Goal: Navigation & Orientation: Find specific page/section

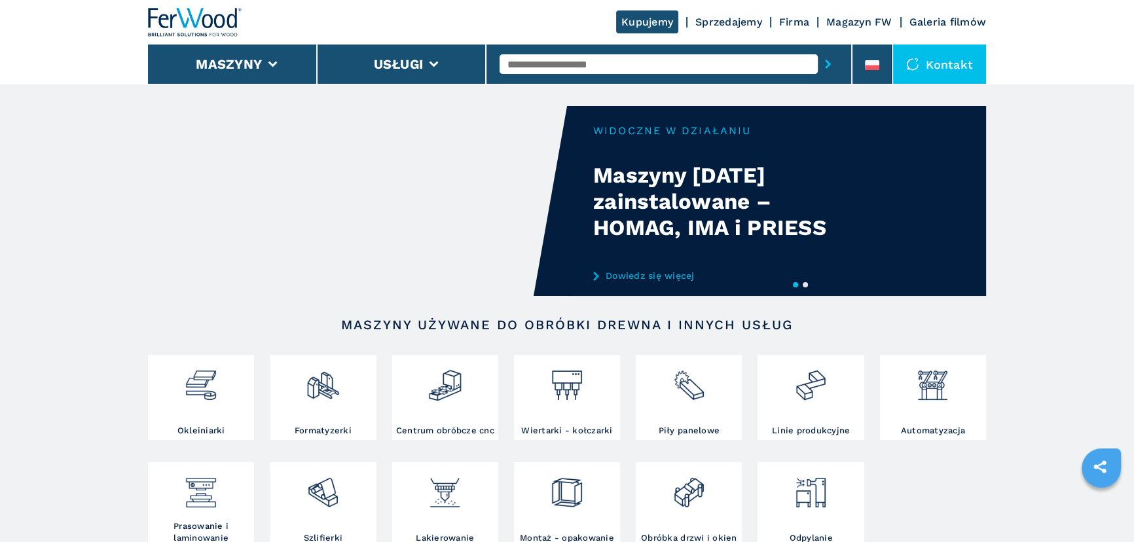
click at [805, 284] on button "2" at bounding box center [805, 284] width 5 height 5
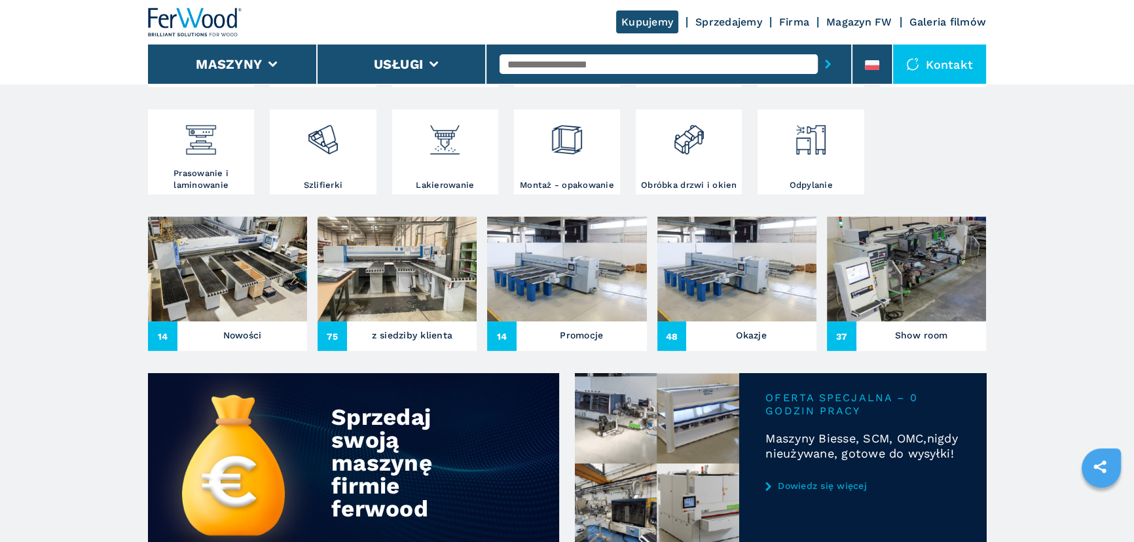
scroll to position [416, 0]
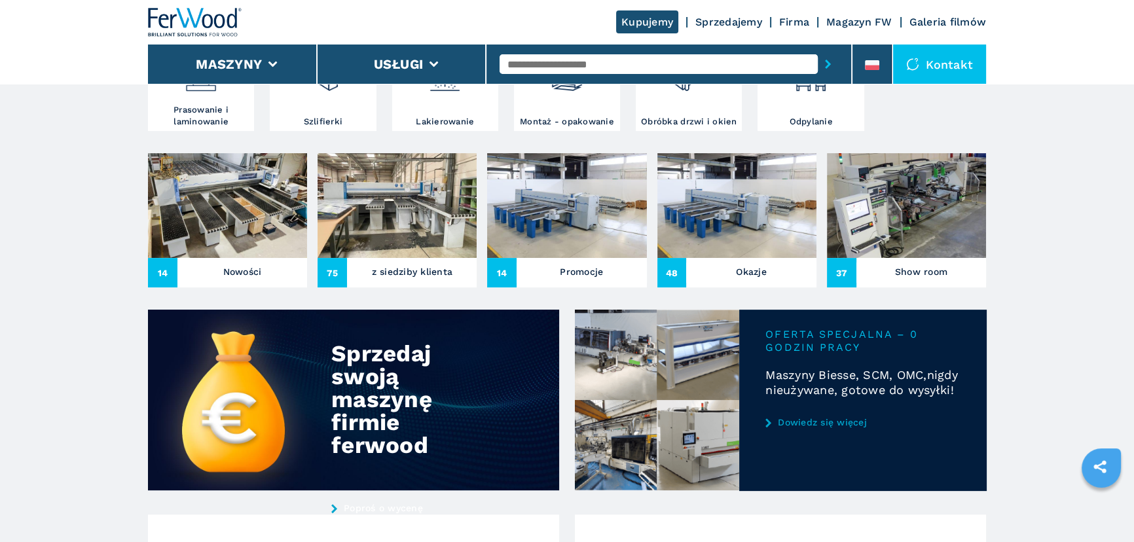
click at [303, 265] on div "Nowości" at bounding box center [242, 273] width 130 height 20
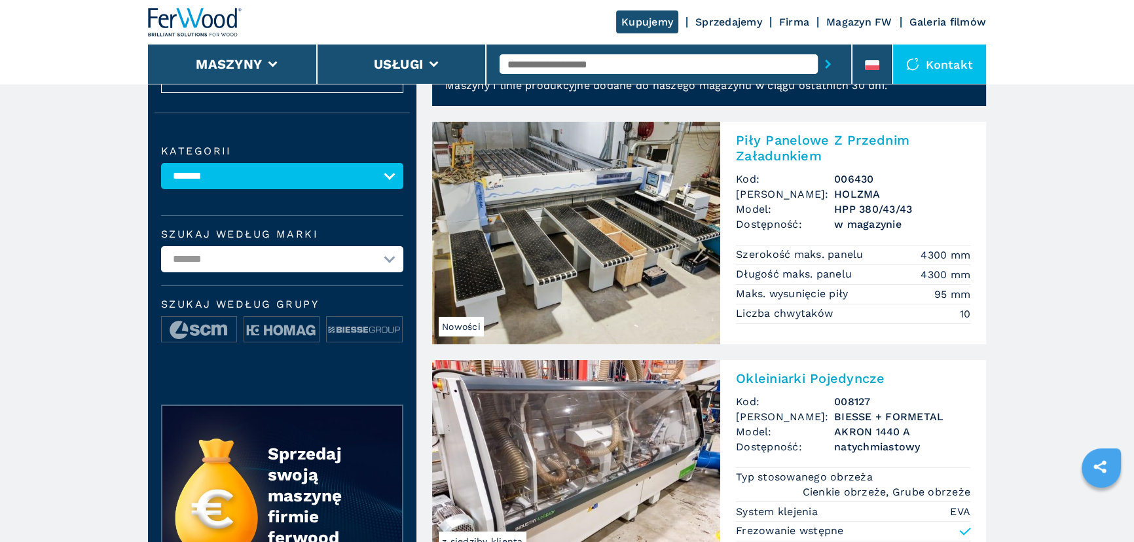
scroll to position [59, 0]
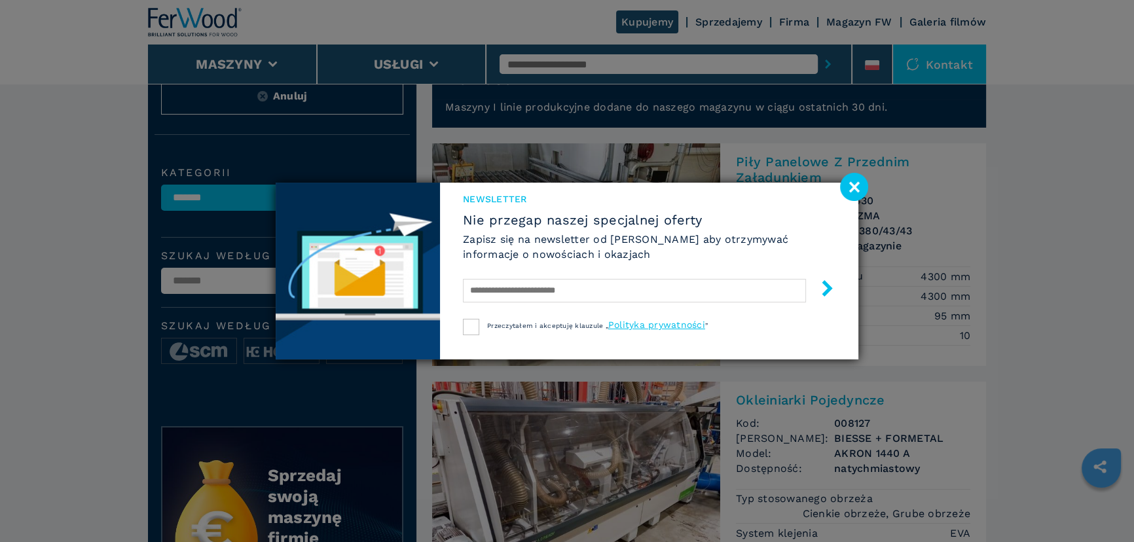
click at [867, 183] on image at bounding box center [854, 187] width 28 height 28
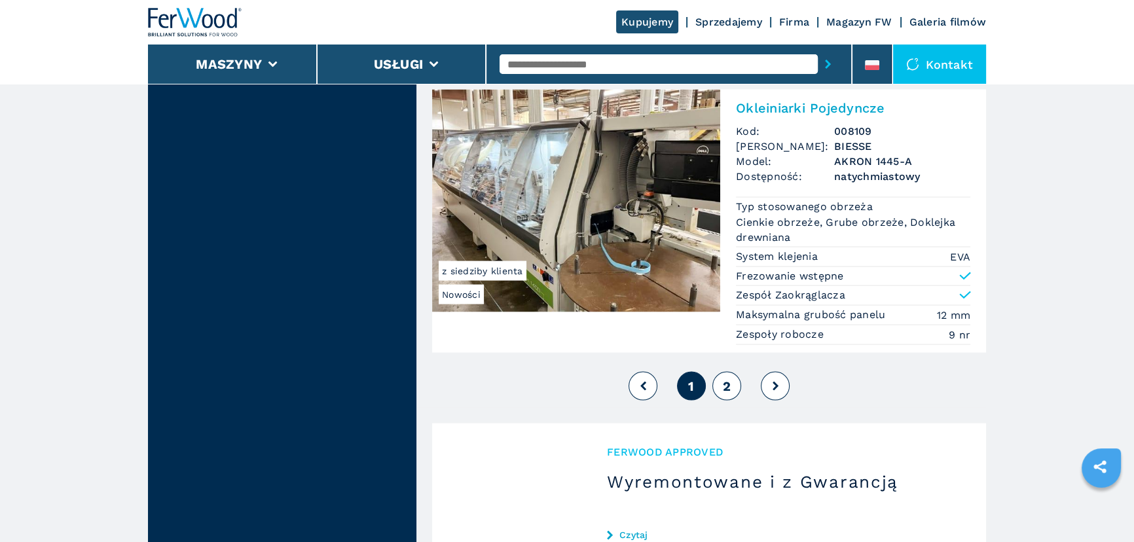
scroll to position [3274, 0]
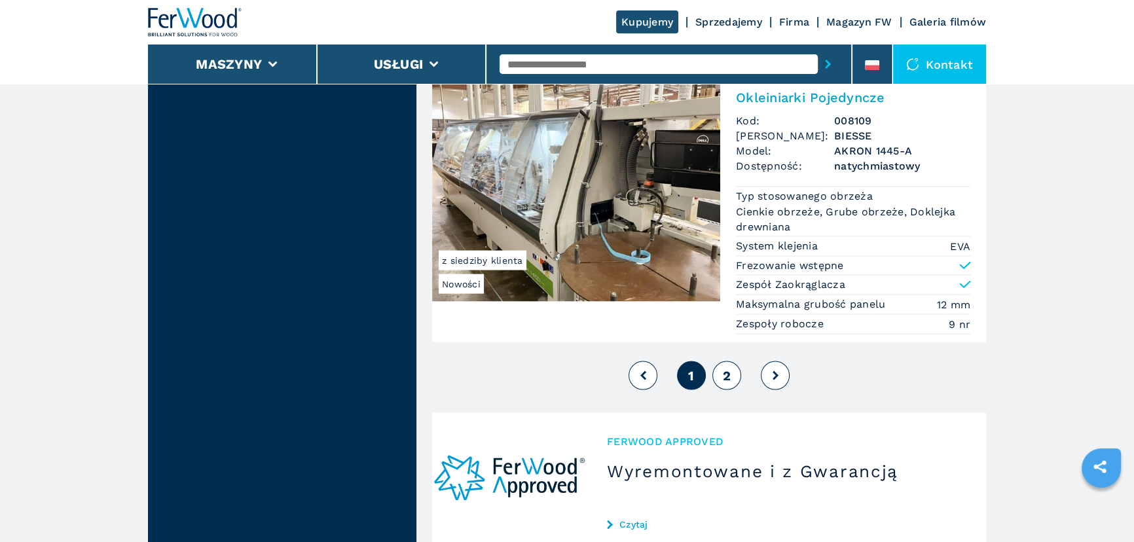
click at [781, 367] on button at bounding box center [775, 375] width 29 height 29
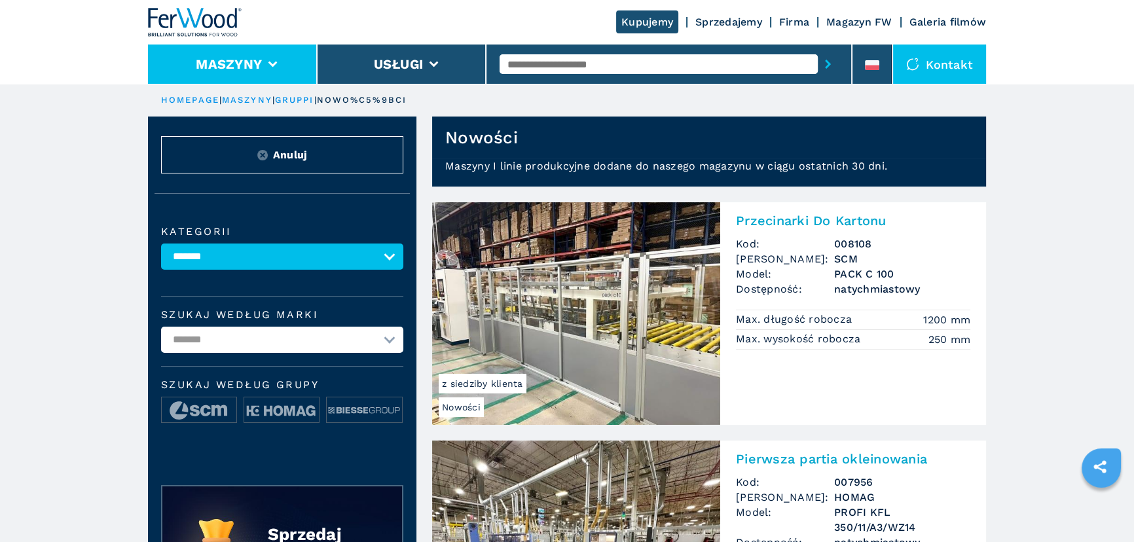
click at [287, 59] on li "Maszyny" at bounding box center [233, 64] width 170 height 39
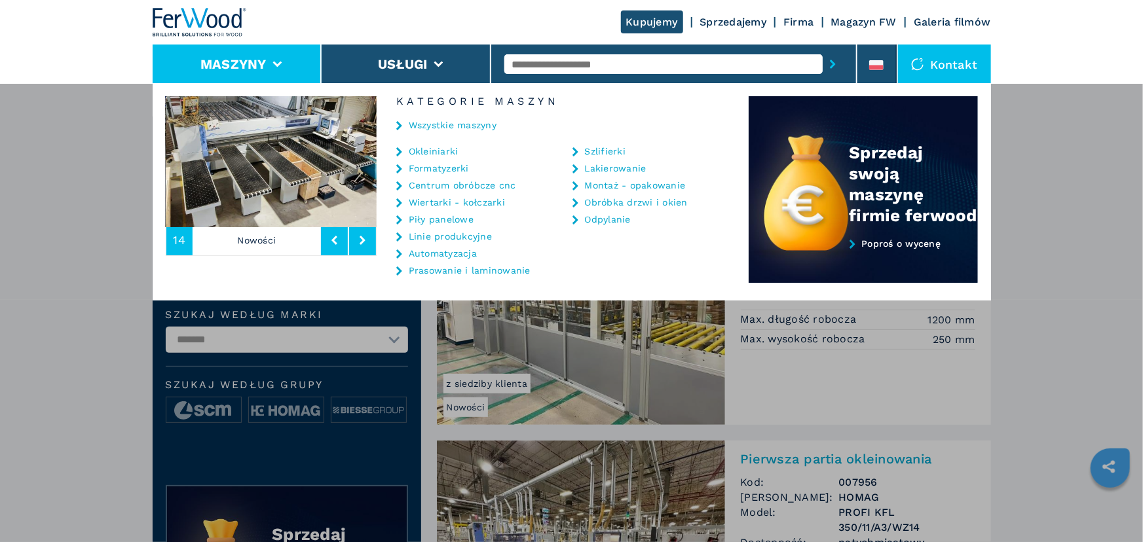
click at [461, 249] on link "Automatyzacja" at bounding box center [443, 253] width 68 height 9
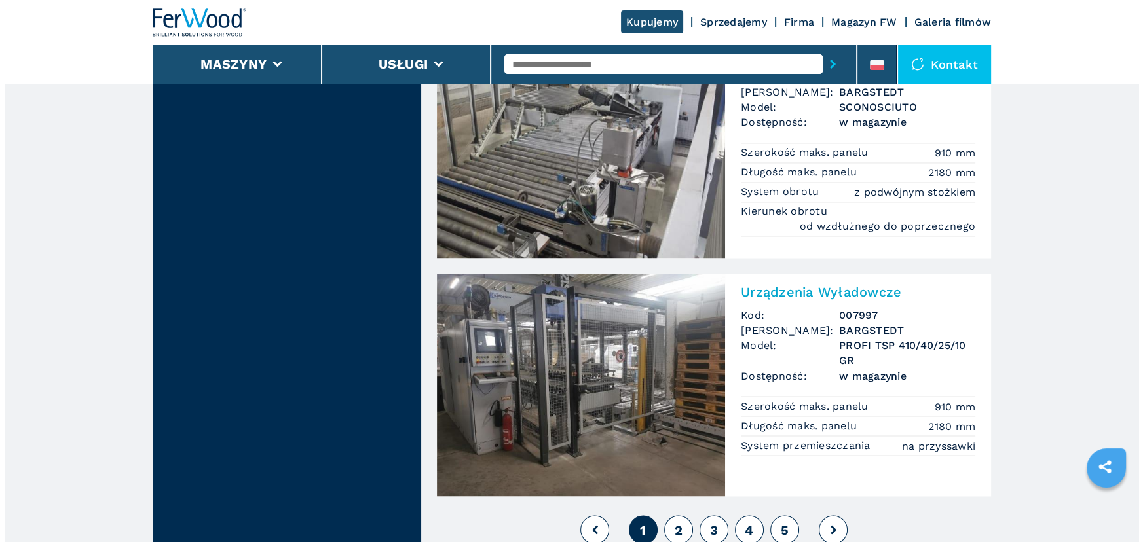
scroll to position [3095, 0]
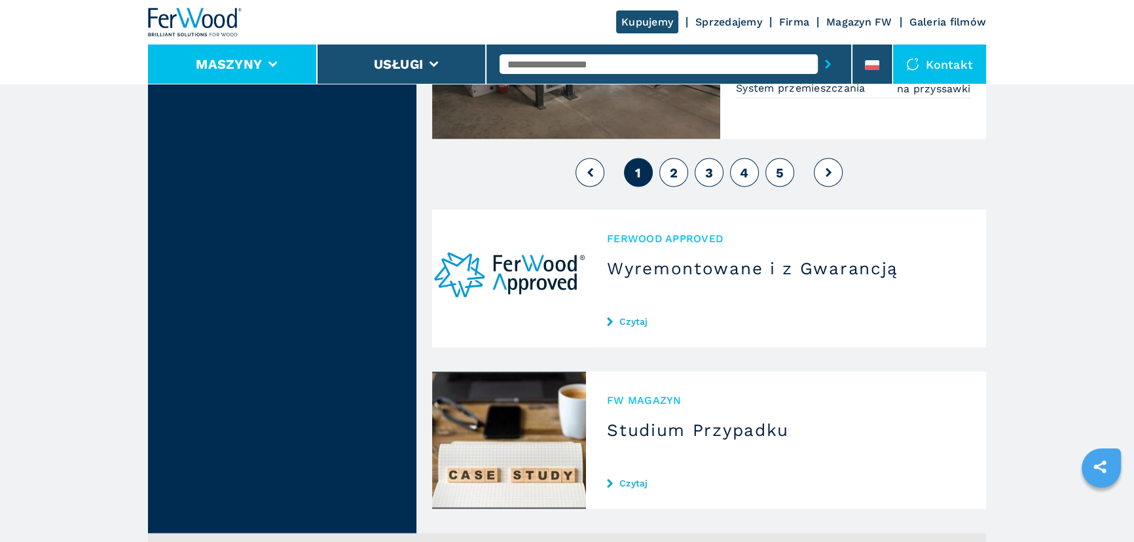
click at [215, 59] on button "Maszyny" at bounding box center [229, 64] width 66 height 16
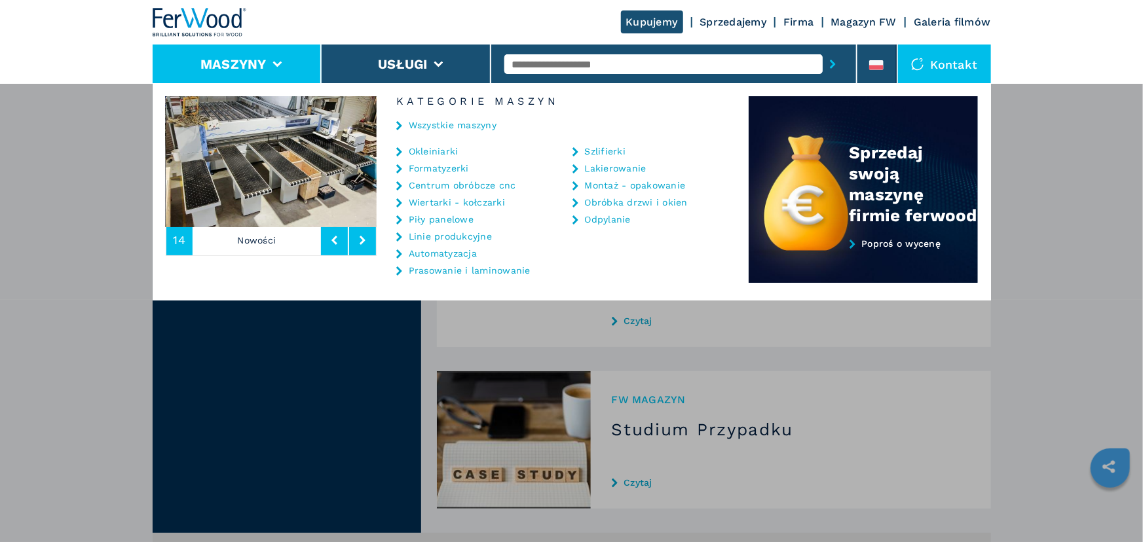
click at [631, 184] on link "Montaż - opakowanie" at bounding box center [635, 185] width 101 height 9
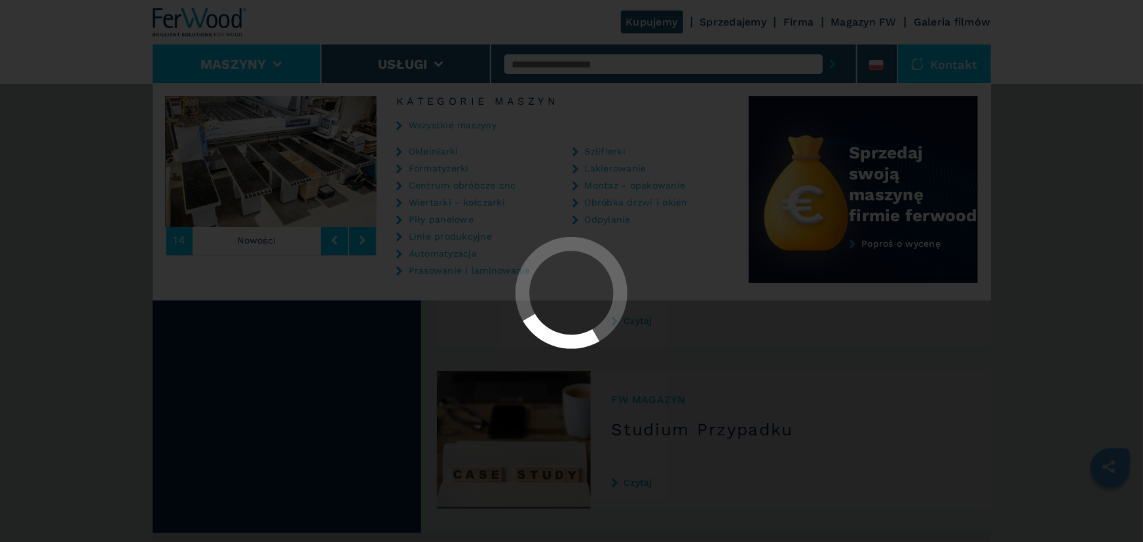
select select "**********"
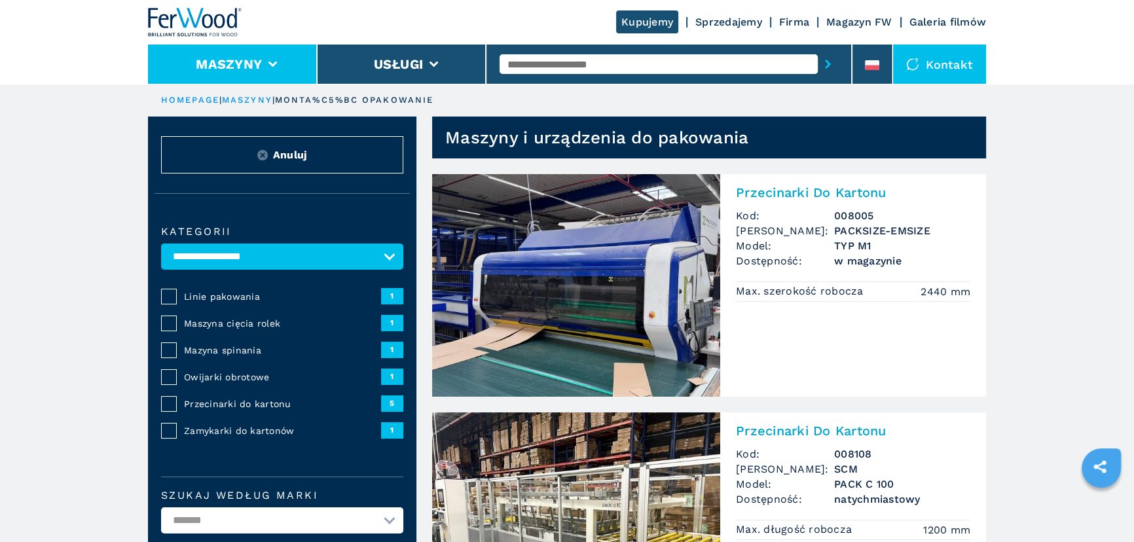
click at [249, 58] on button "Maszyny" at bounding box center [229, 64] width 66 height 16
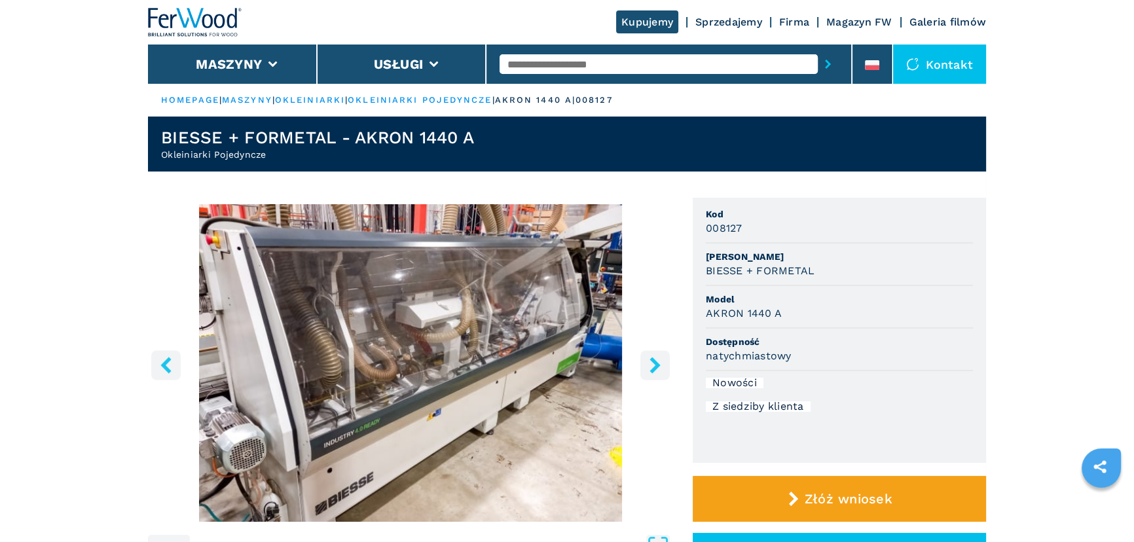
click at [646, 374] on button "right-button" at bounding box center [654, 364] width 29 height 29
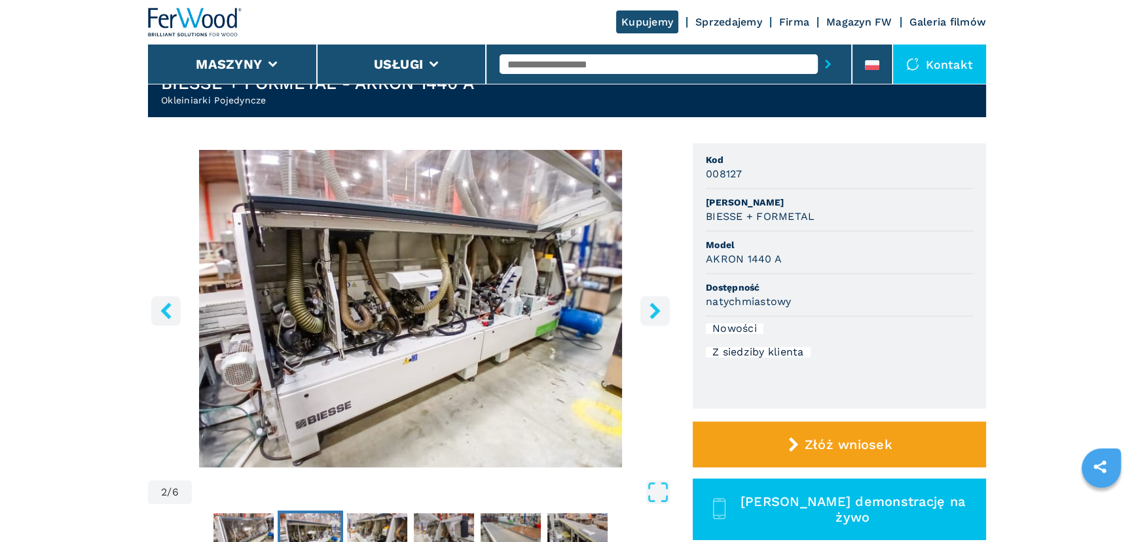
scroll to position [119, 0]
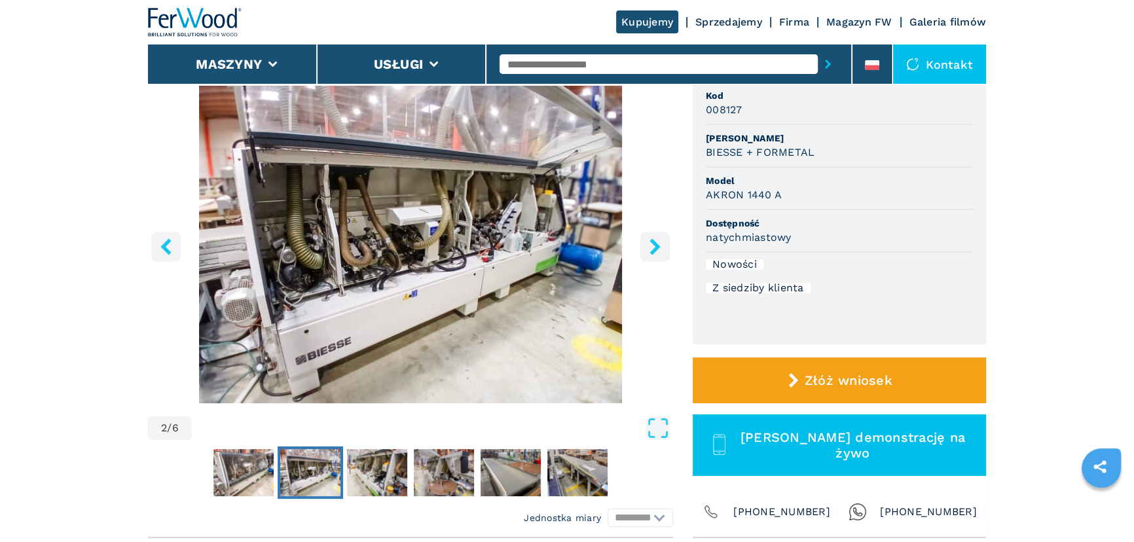
click at [661, 241] on icon "right-button" at bounding box center [655, 246] width 16 height 16
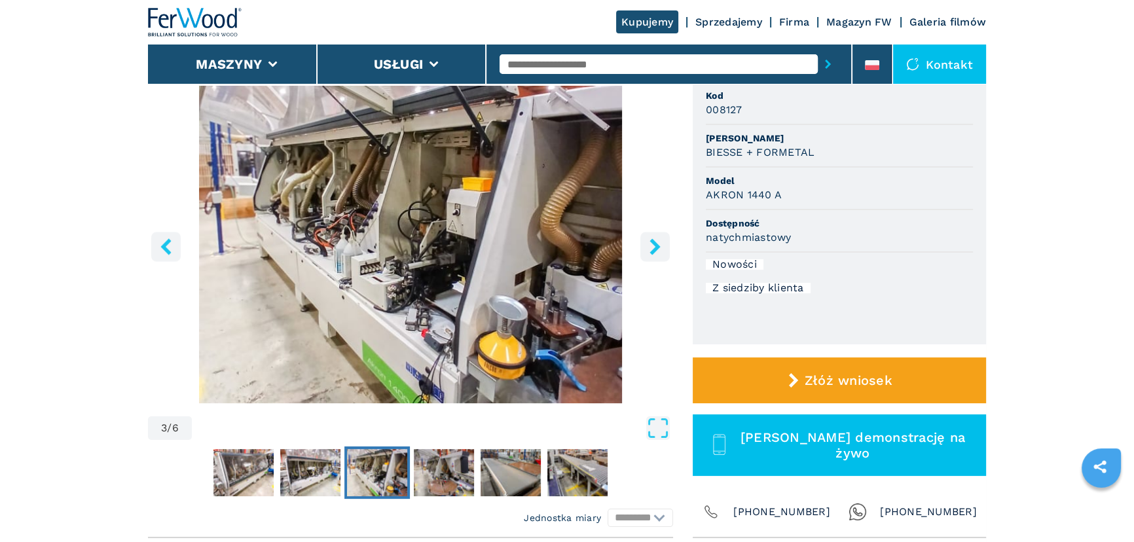
click at [661, 241] on icon "right-button" at bounding box center [655, 246] width 16 height 16
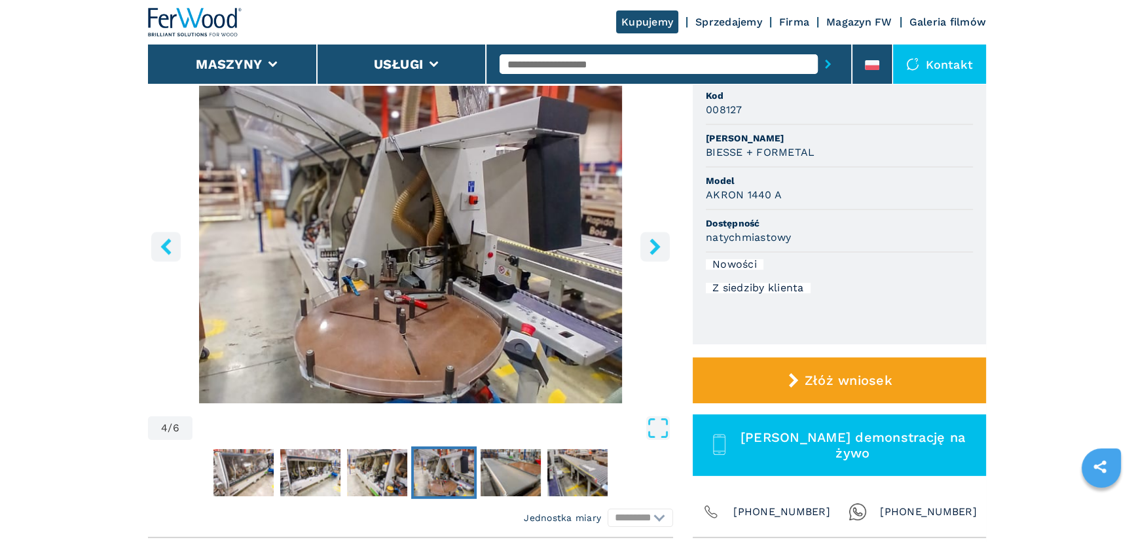
click at [661, 241] on icon "right-button" at bounding box center [655, 246] width 16 height 16
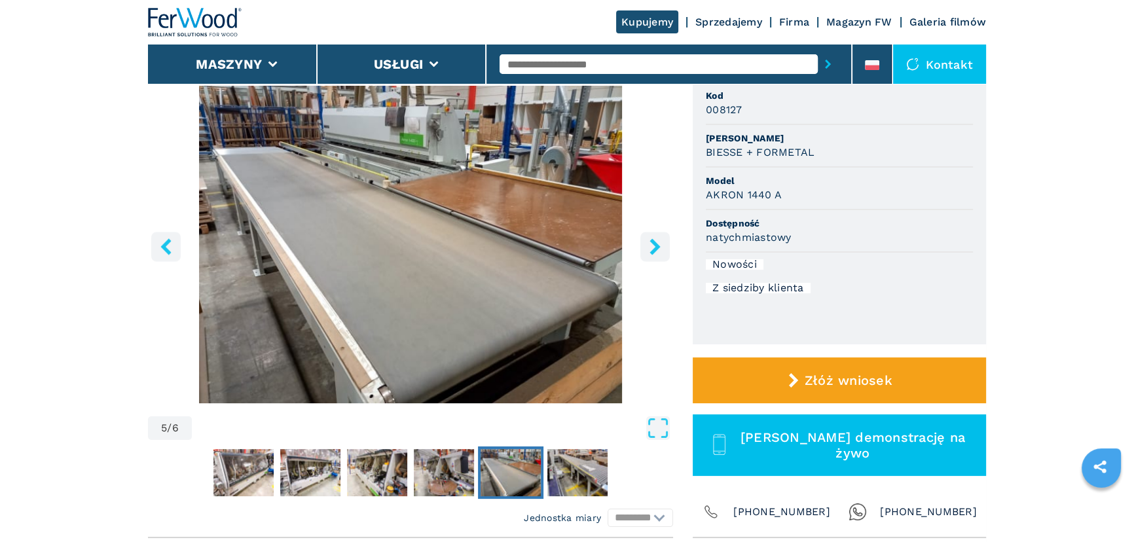
click at [661, 238] on icon "right-button" at bounding box center [655, 246] width 16 height 16
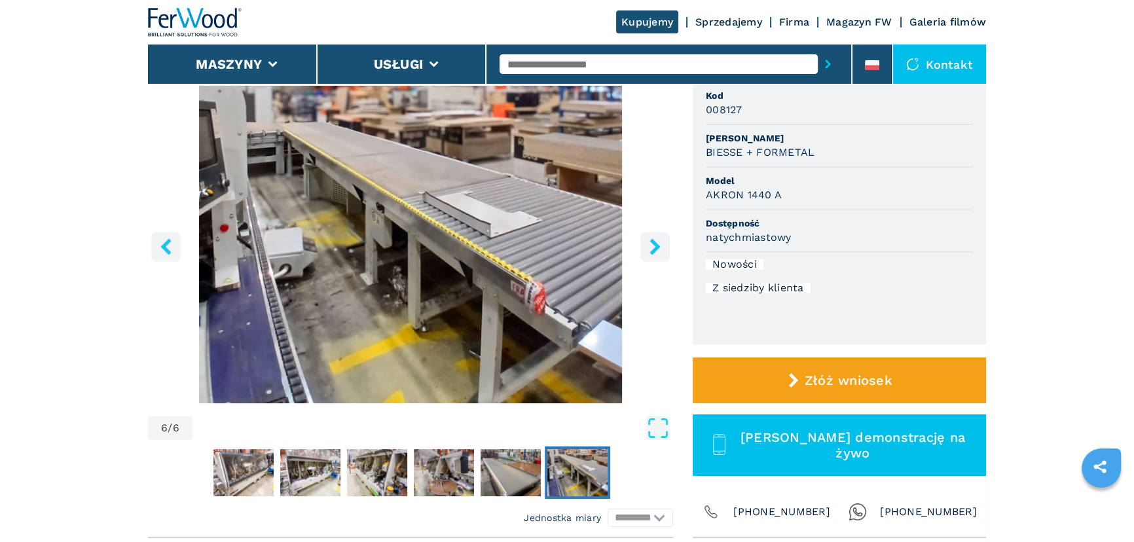
click at [661, 238] on icon "right-button" at bounding box center [655, 246] width 16 height 16
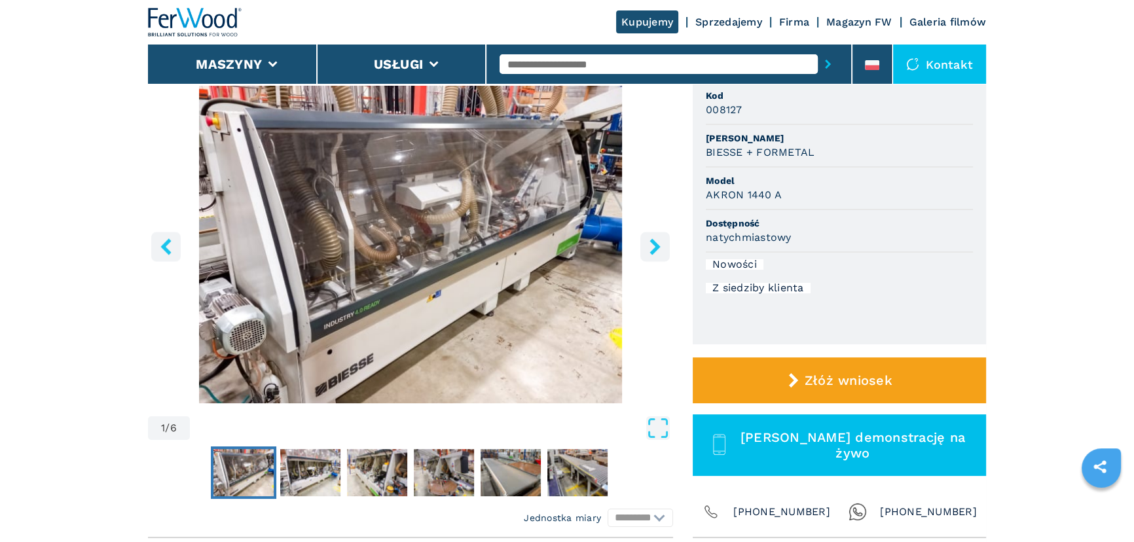
click at [661, 238] on icon "right-button" at bounding box center [655, 246] width 16 height 16
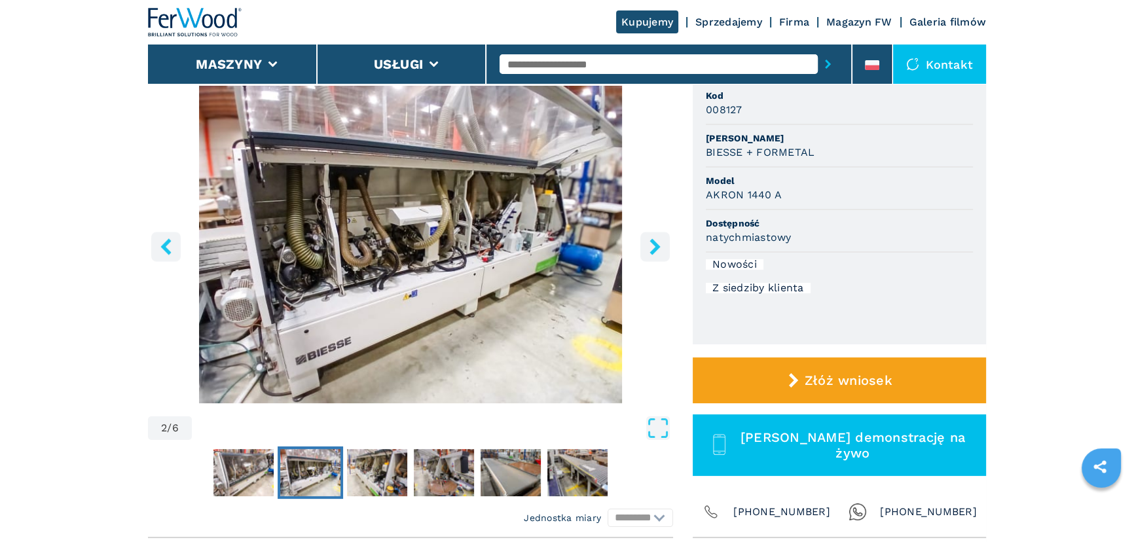
click at [661, 238] on icon "right-button" at bounding box center [655, 246] width 16 height 16
click at [648, 240] on icon "right-button" at bounding box center [655, 246] width 16 height 16
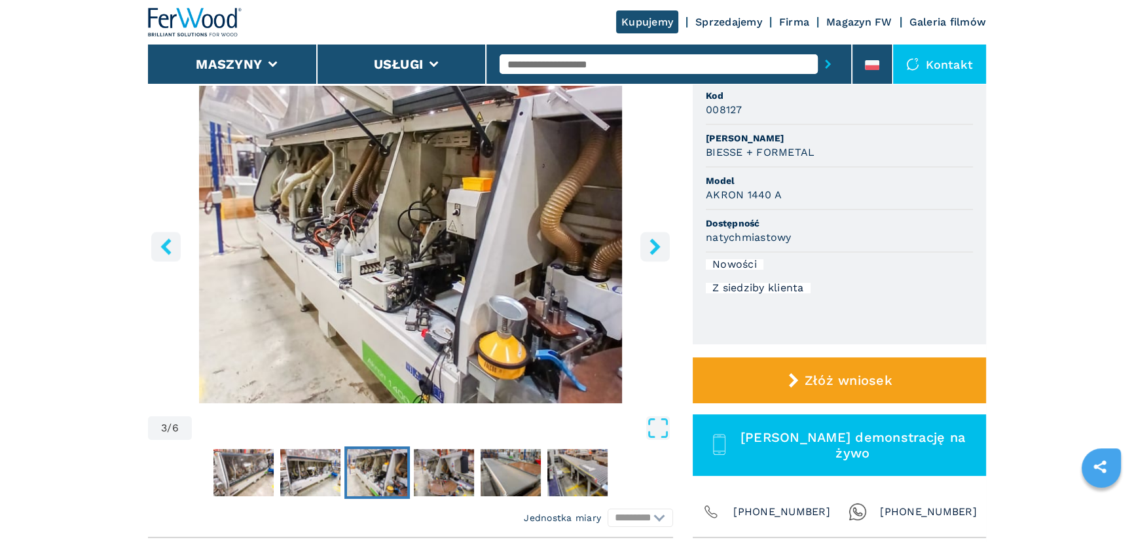
click at [648, 240] on icon "right-button" at bounding box center [655, 246] width 16 height 16
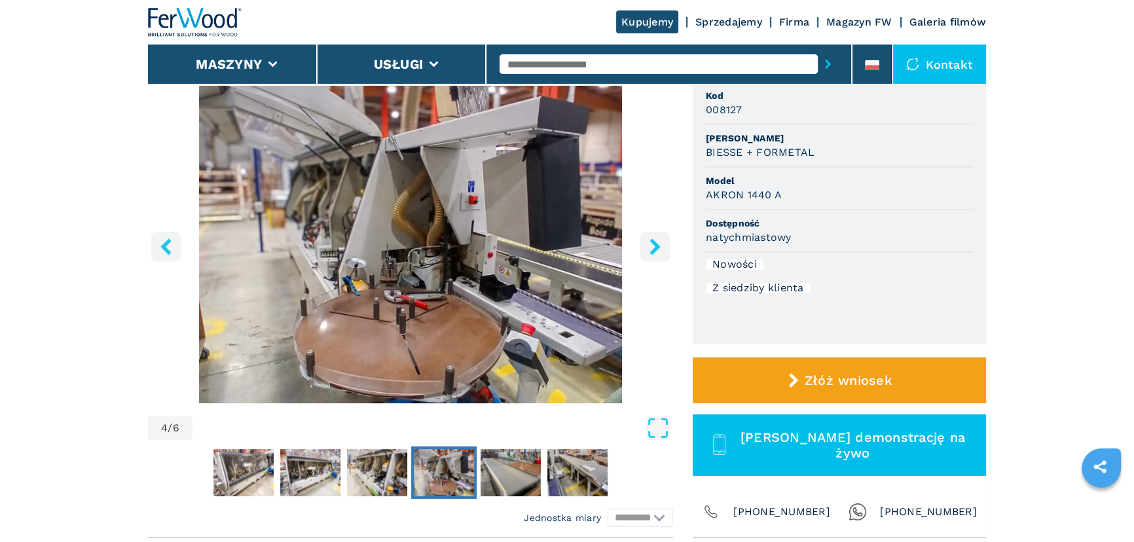
click at [648, 240] on icon "right-button" at bounding box center [655, 246] width 16 height 16
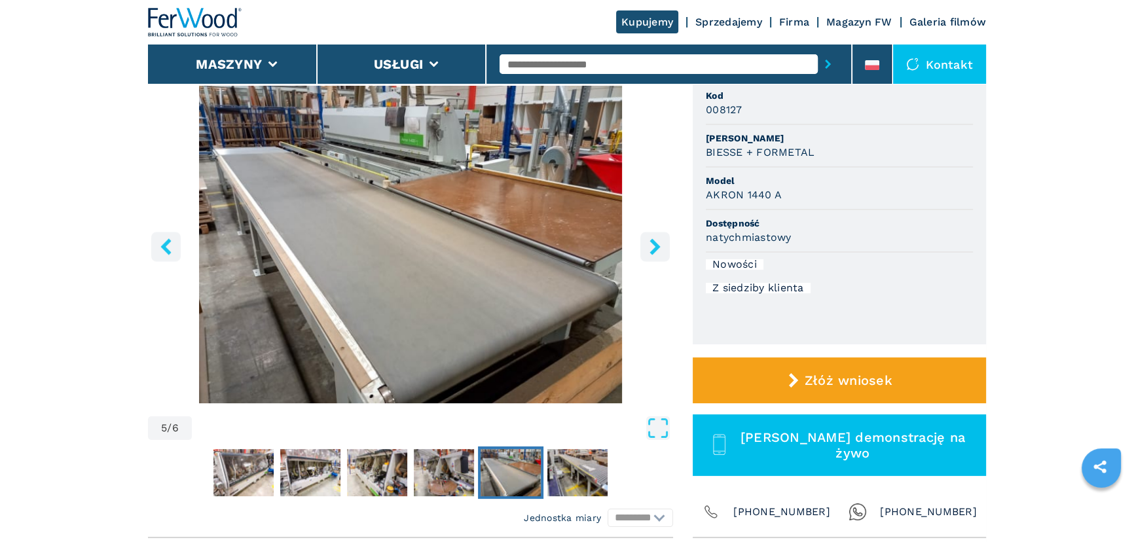
click at [648, 240] on icon "right-button" at bounding box center [655, 246] width 16 height 16
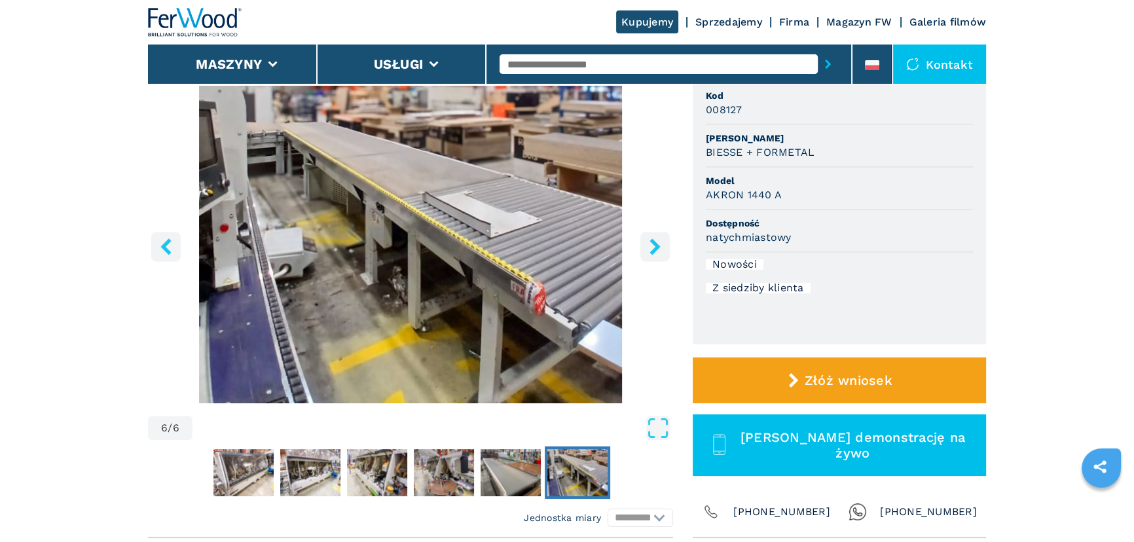
click at [648, 240] on icon "right-button" at bounding box center [655, 246] width 16 height 16
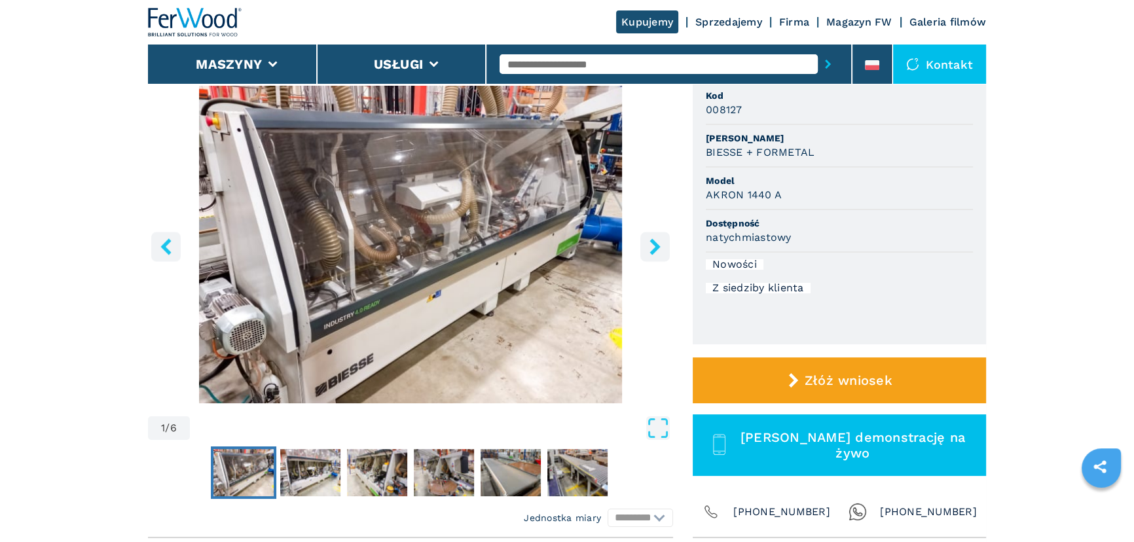
click at [648, 240] on icon "right-button" at bounding box center [655, 246] width 16 height 16
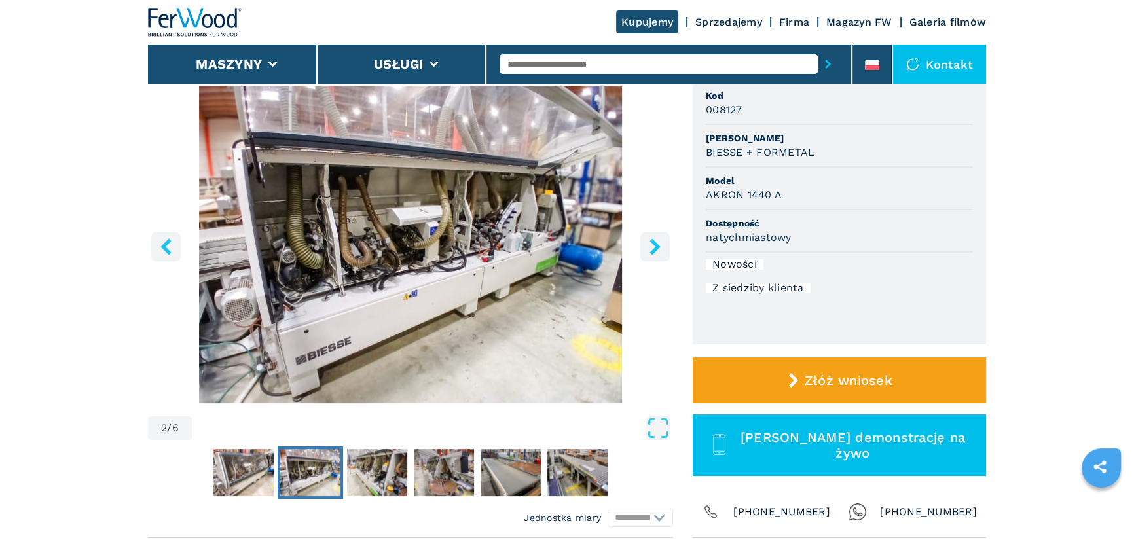
click at [648, 240] on icon "right-button" at bounding box center [655, 246] width 16 height 16
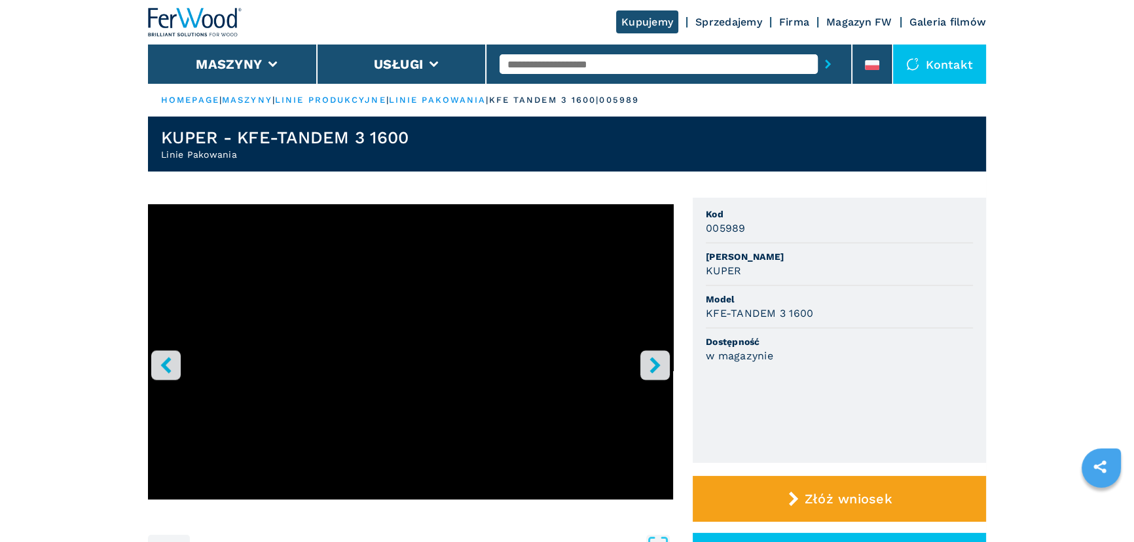
click at [660, 364] on icon "right-button" at bounding box center [655, 365] width 16 height 16
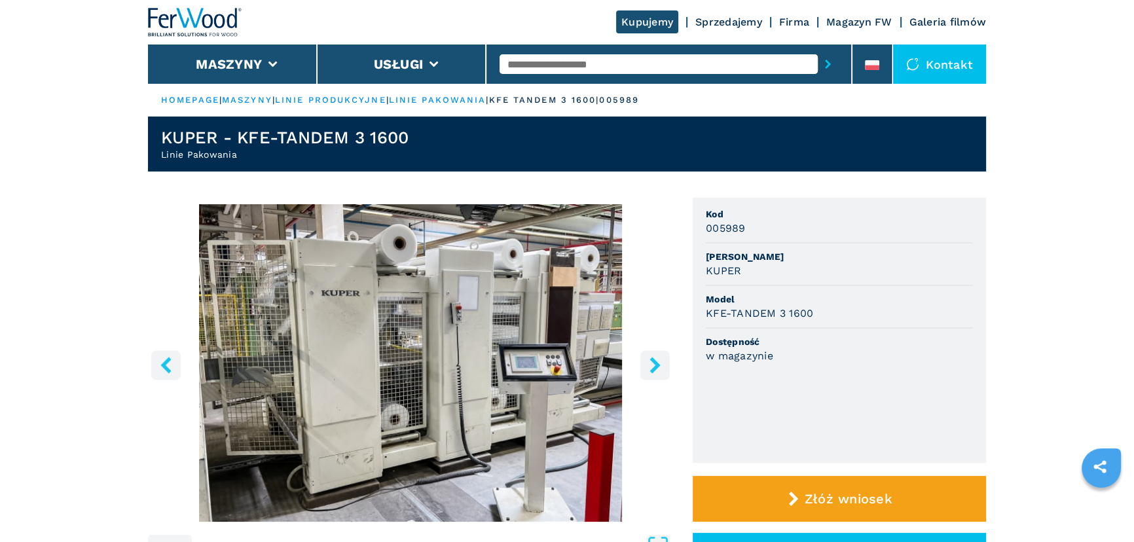
click at [660, 364] on icon "right-button" at bounding box center [655, 365] width 16 height 16
click at [657, 369] on icon "right-button" at bounding box center [655, 365] width 16 height 16
